Goal: Complete application form

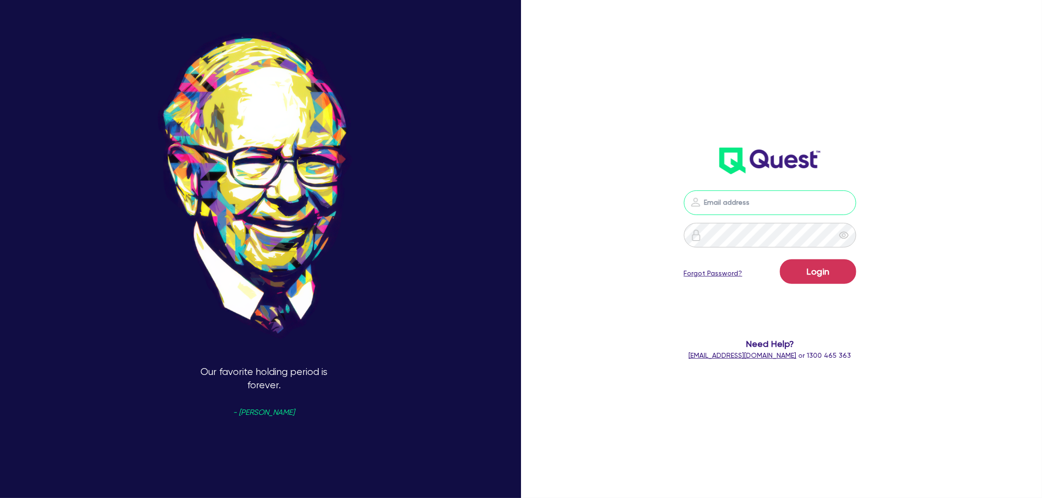
type input "[EMAIL_ADDRESS][PERSON_NAME][DOMAIN_NAME]"
click at [818, 266] on button "Login" at bounding box center [818, 272] width 76 height 25
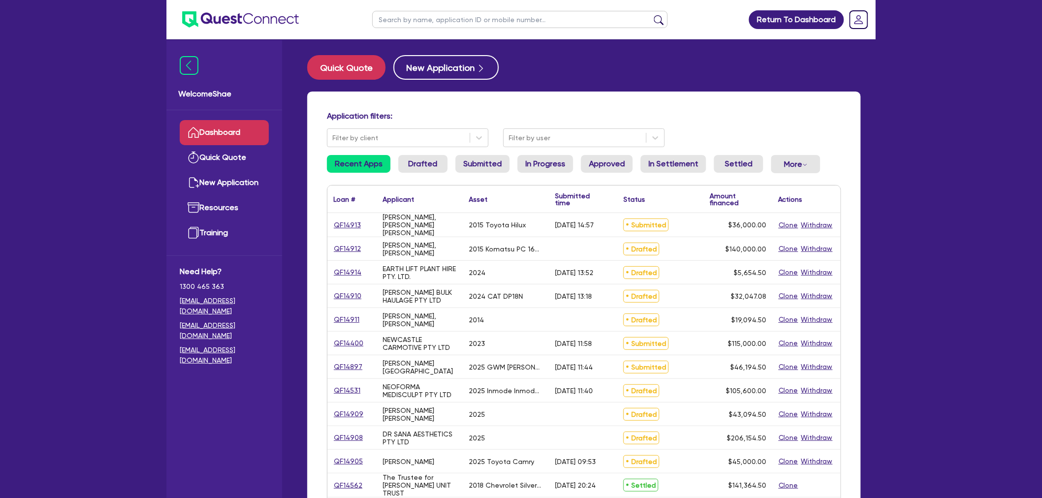
click at [420, 20] on input "text" at bounding box center [519, 19] width 295 height 17
type input "hb trans"
click at [651, 15] on button "submit" at bounding box center [659, 22] width 16 height 14
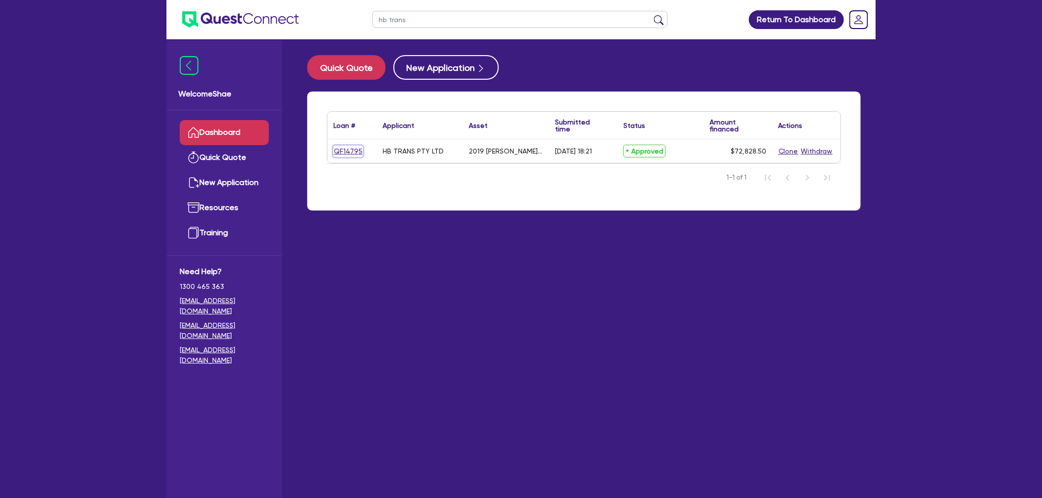
click at [356, 150] on link "QF14795" at bounding box center [348, 151] width 30 height 11
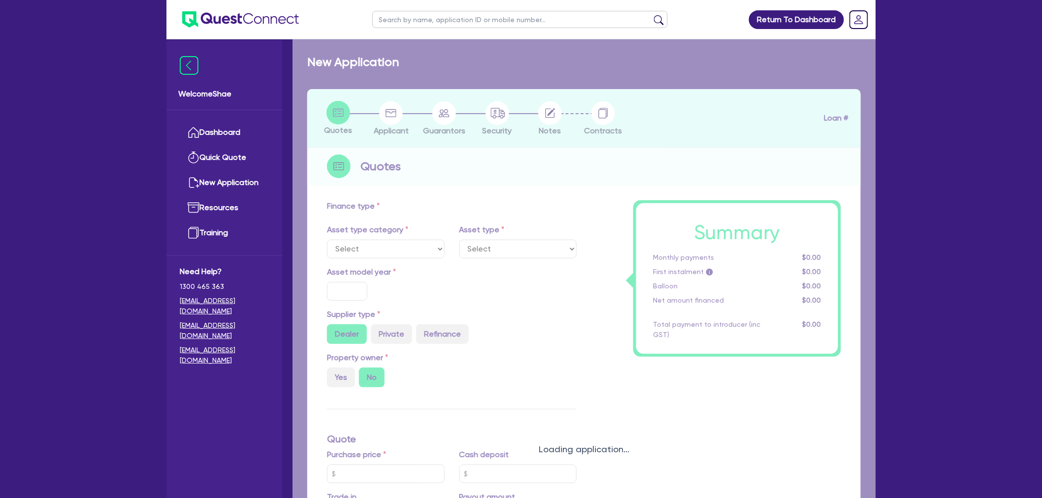
select select "PRIMARY_ASSETS"
type input "2019"
type input "72,828.5"
type input "34.32"
type input "25,000"
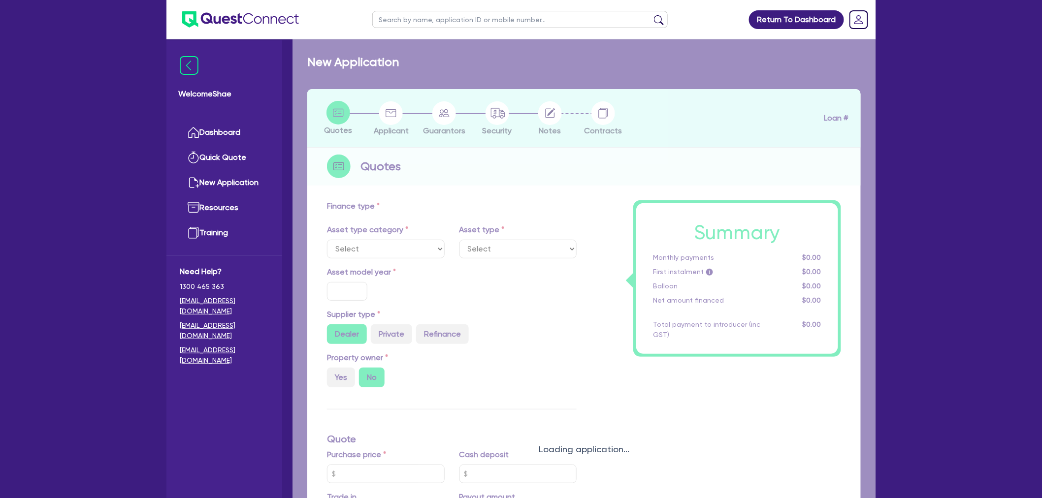
type input "4.80"
type input "3,500"
radio input "true"
type input "17.95"
select select "TRAILERS"
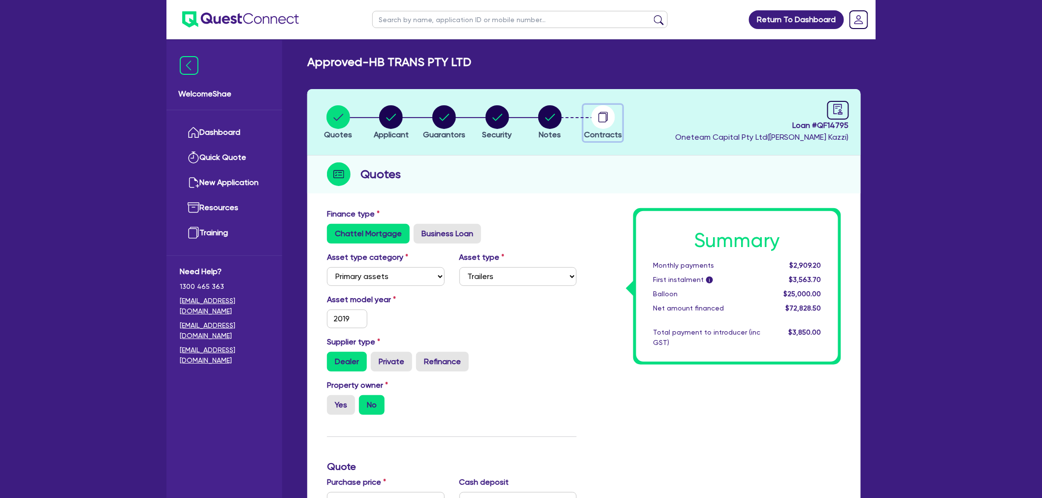
click at [599, 120] on icon "button" at bounding box center [602, 117] width 8 height 9
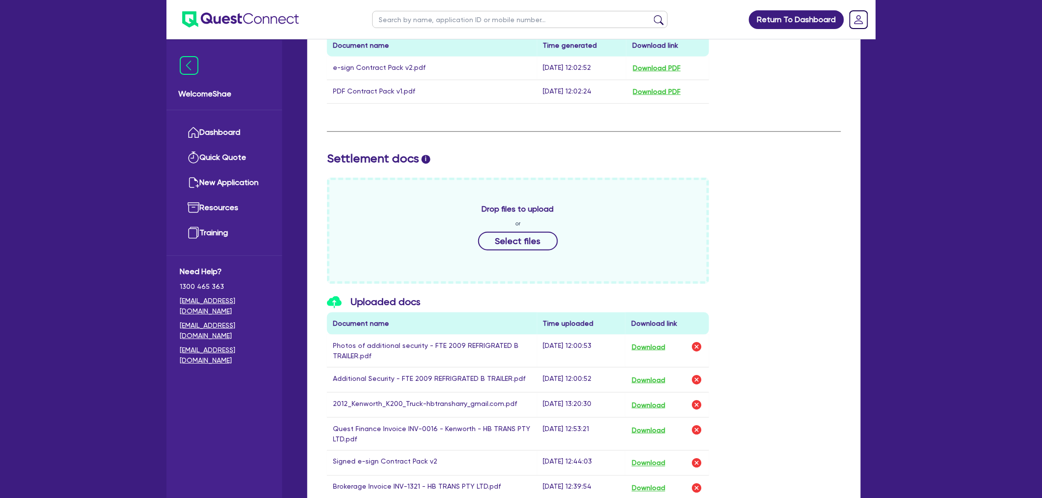
scroll to position [328, 0]
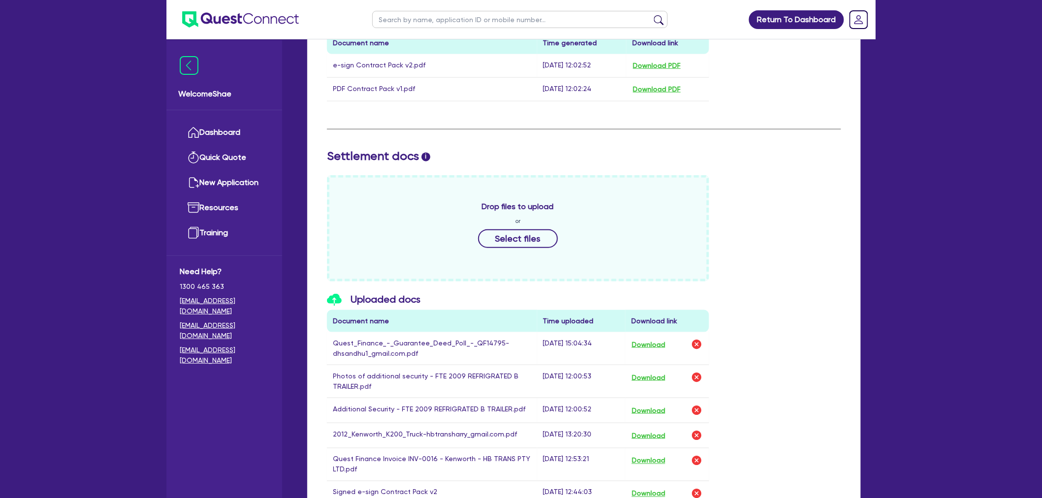
drag, startPoint x: 799, startPoint y: 344, endPoint x: 753, endPoint y: 328, distance: 48.4
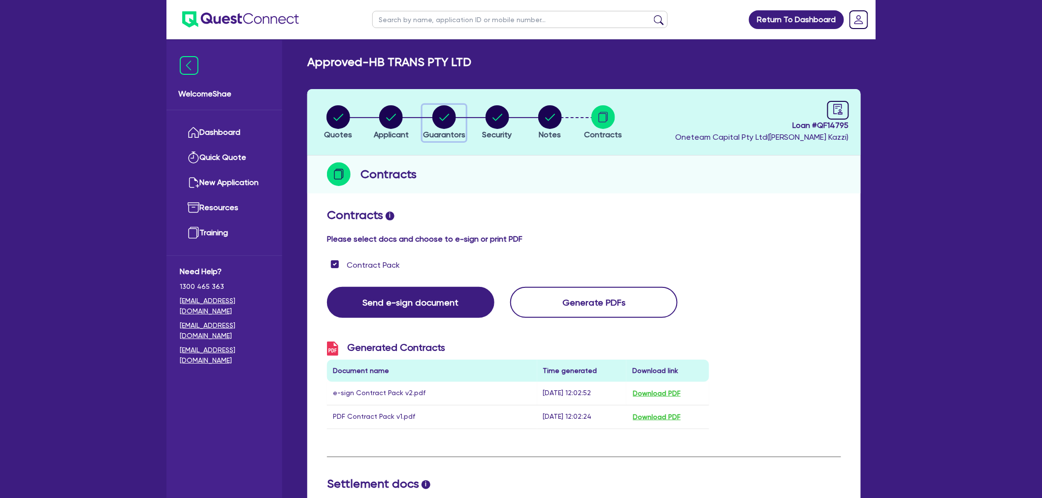
click at [447, 113] on circle "button" at bounding box center [444, 117] width 24 height 24
select select "MR"
select select "VIC"
select select "SINGLE"
select select "EQUIPMENT"
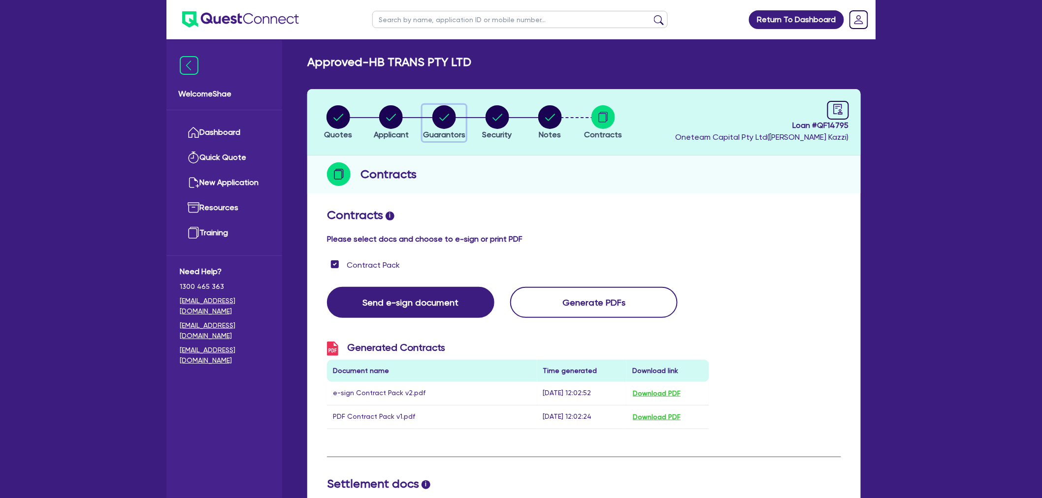
select select "CASH"
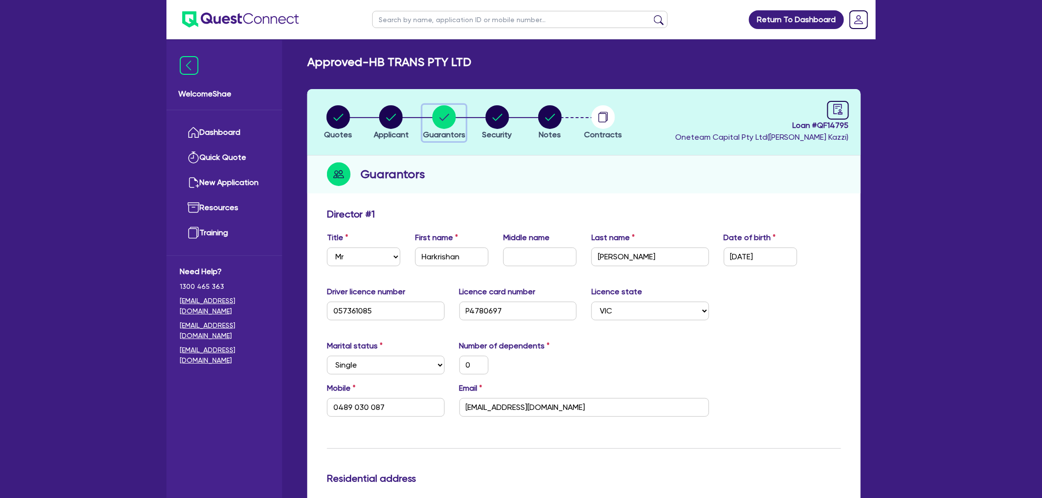
scroll to position [164, 0]
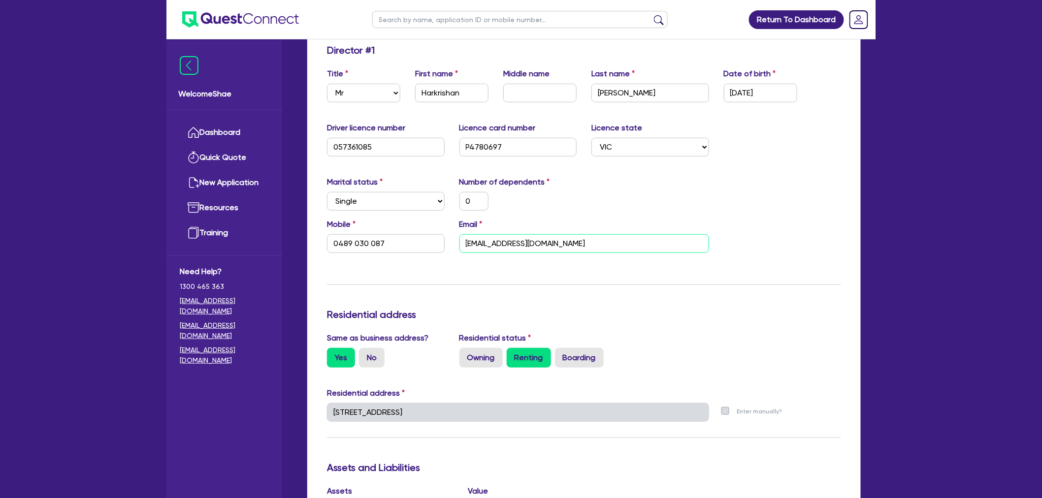
click at [510, 237] on input "[EMAIL_ADDRESS][DOMAIN_NAME]" at bounding box center [584, 243] width 250 height 19
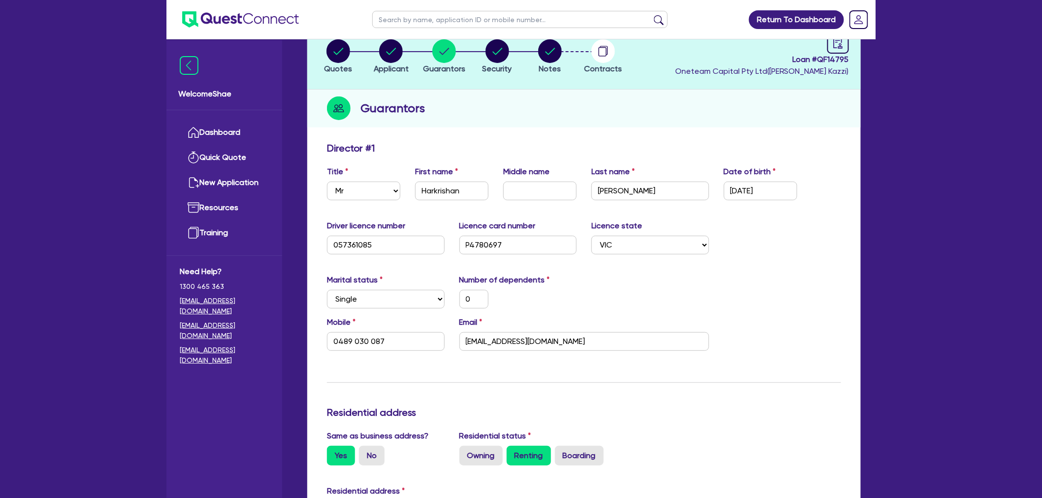
scroll to position [0, 0]
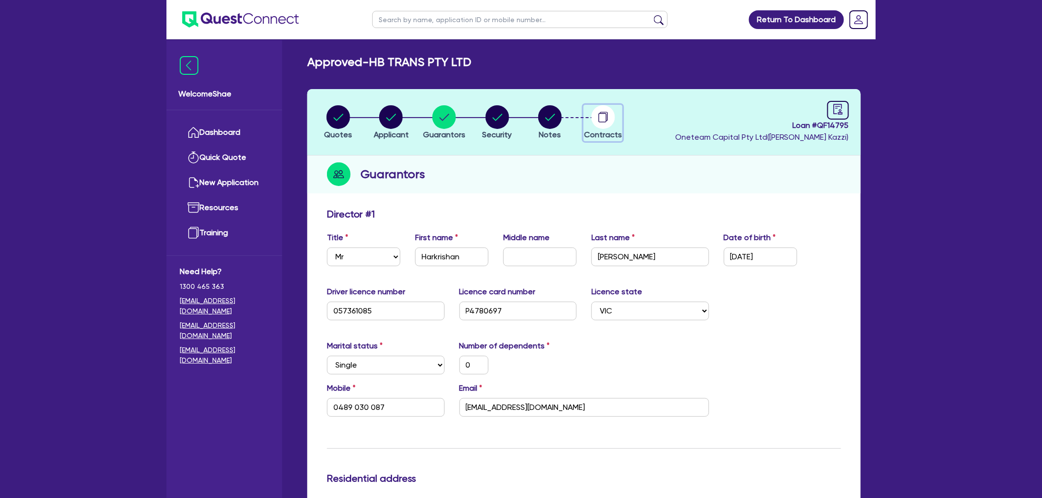
click at [608, 111] on circle "button" at bounding box center [603, 117] width 24 height 24
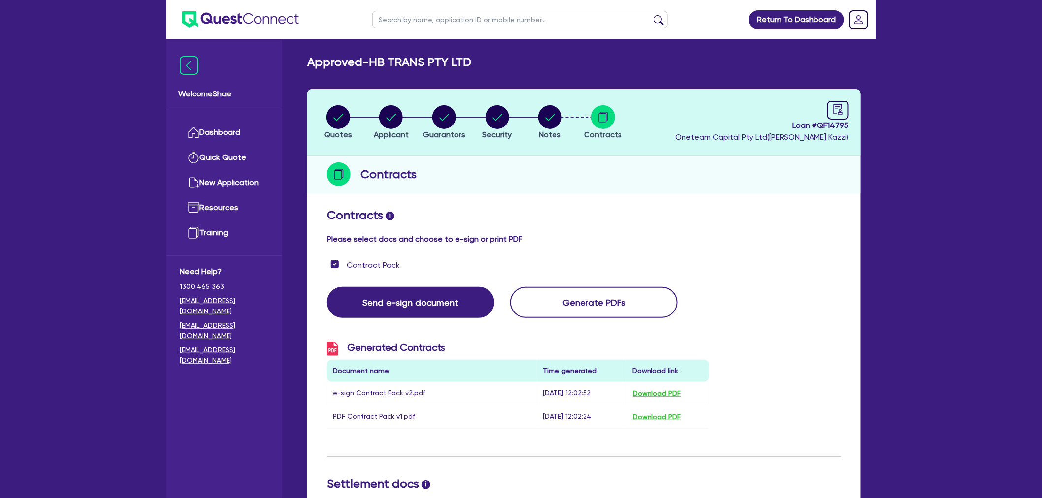
click at [836, 125] on span "Loan # QF14795" at bounding box center [762, 126] width 174 height 12
copy span "QF14795"
drag, startPoint x: 336, startPoint y: 101, endPoint x: 332, endPoint y: 147, distance: 45.5
click at [332, 147] on header "Quotes Applicant [GEOGRAPHIC_DATA] Security Notes Contracts Loan # QF14795 Onet…" at bounding box center [584, 122] width 554 height 66
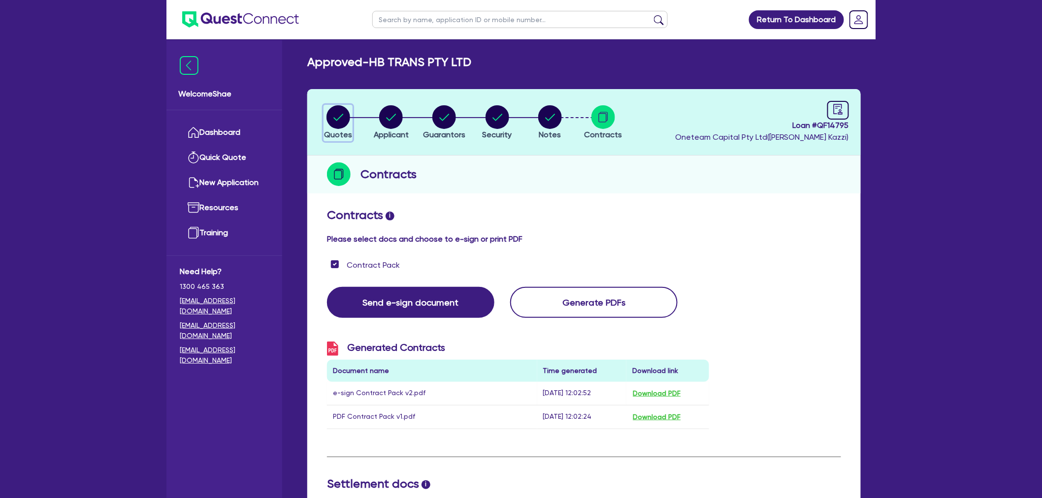
click at [329, 133] on span "Quotes" at bounding box center [338, 134] width 28 height 9
select select "PRIMARY_ASSETS"
select select "TRAILERS"
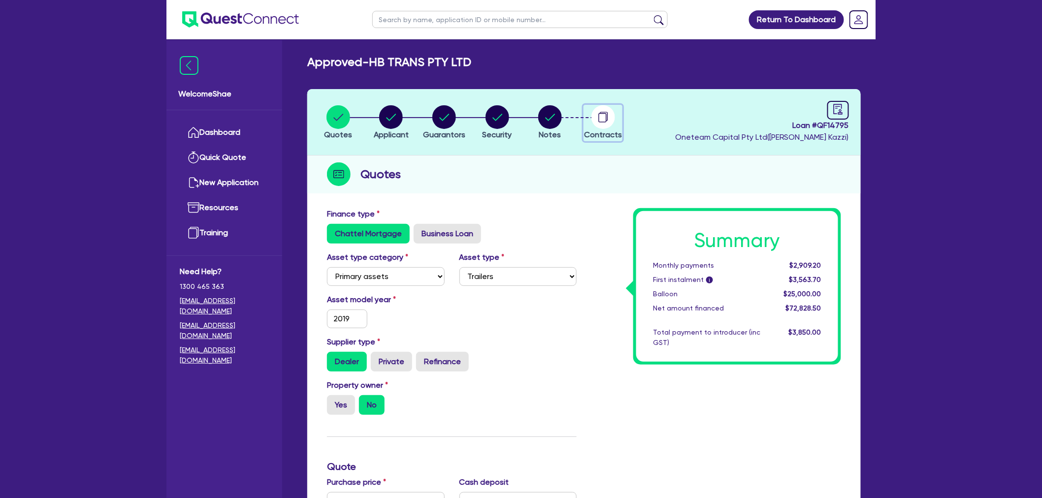
click at [618, 117] on div "button" at bounding box center [603, 117] width 38 height 24
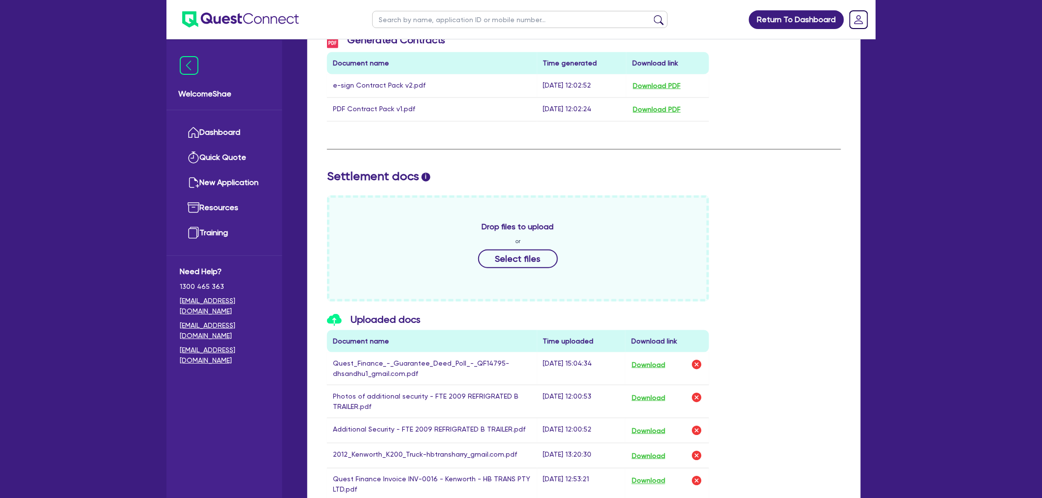
scroll to position [328, 0]
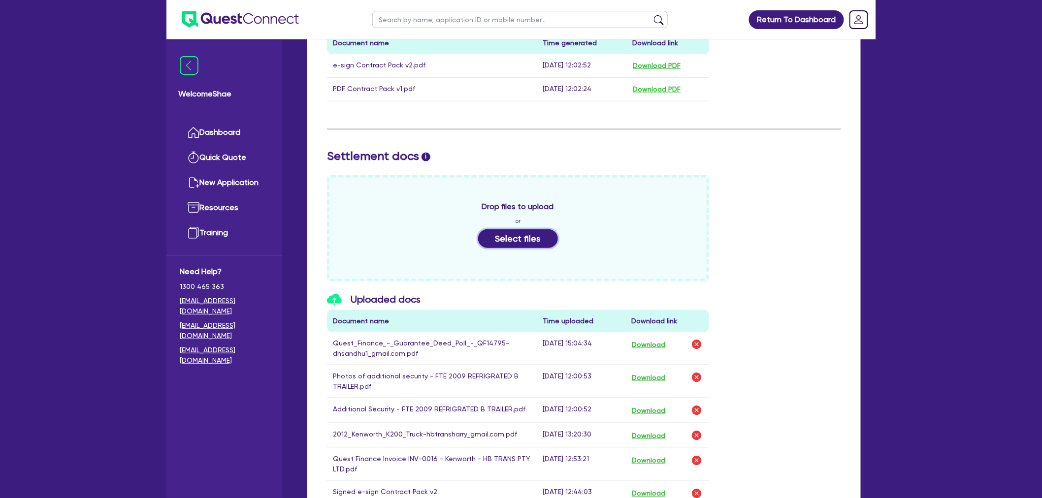
click at [533, 242] on button "Select files" at bounding box center [518, 238] width 80 height 19
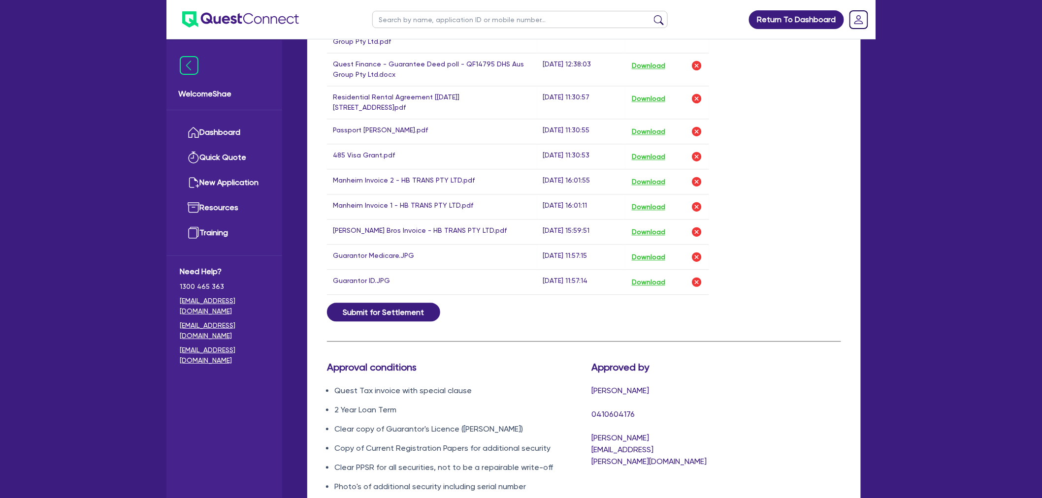
scroll to position [1045, 0]
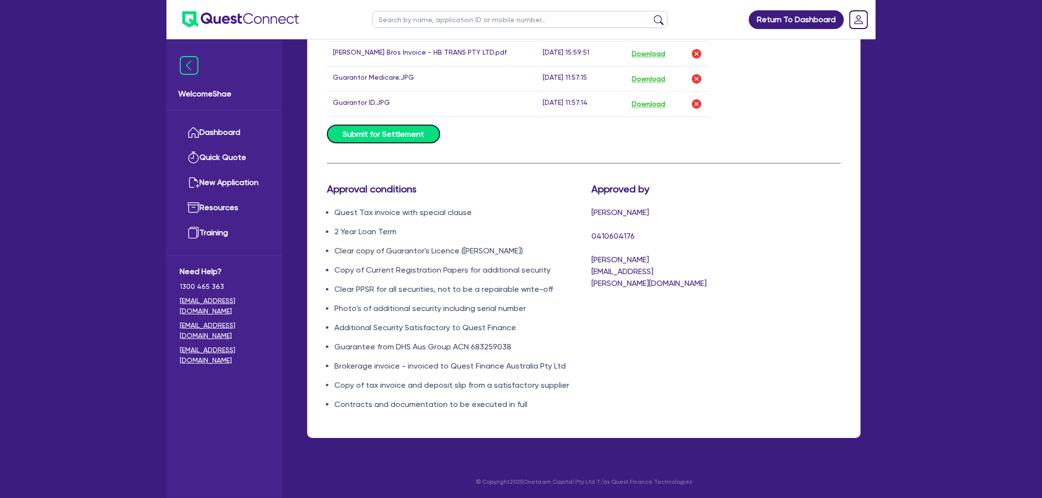
click at [406, 133] on button "Submit for Settlement" at bounding box center [383, 134] width 113 height 19
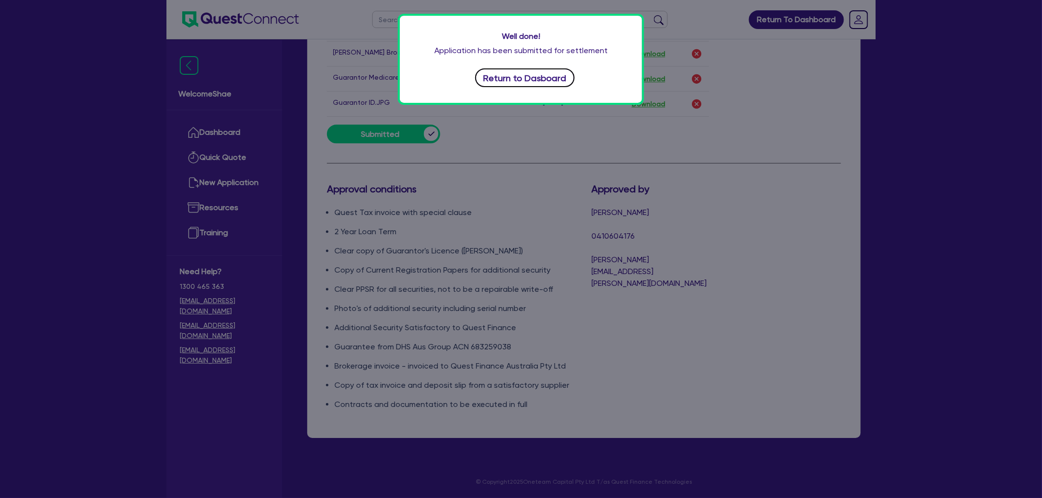
click at [545, 72] on button "Return to Dasboard" at bounding box center [524, 77] width 99 height 19
